Goal: Task Accomplishment & Management: Manage account settings

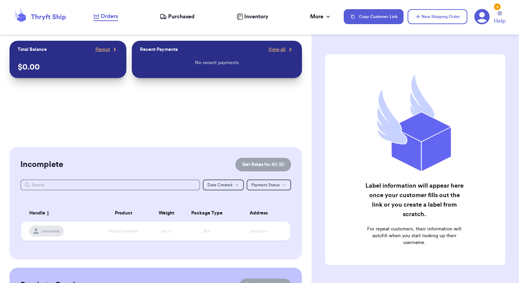
click at [38, 18] on icon at bounding box center [48, 17] width 35 height 6
click at [106, 18] on span "Orders" at bounding box center [109, 16] width 17 height 8
click at [178, 18] on span "Purchased" at bounding box center [181, 17] width 27 height 8
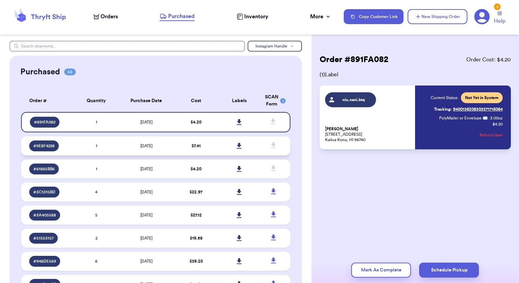
click at [192, 146] on span "$ 7.41" at bounding box center [196, 146] width 9 height 4
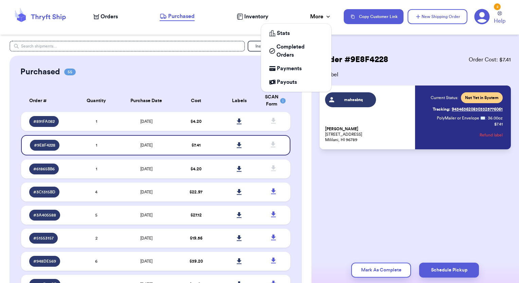
click at [318, 18] on div "More" at bounding box center [320, 17] width 21 height 8
click at [285, 84] on span "Payouts" at bounding box center [287, 82] width 20 height 8
